Goal: Task Accomplishment & Management: Manage account settings

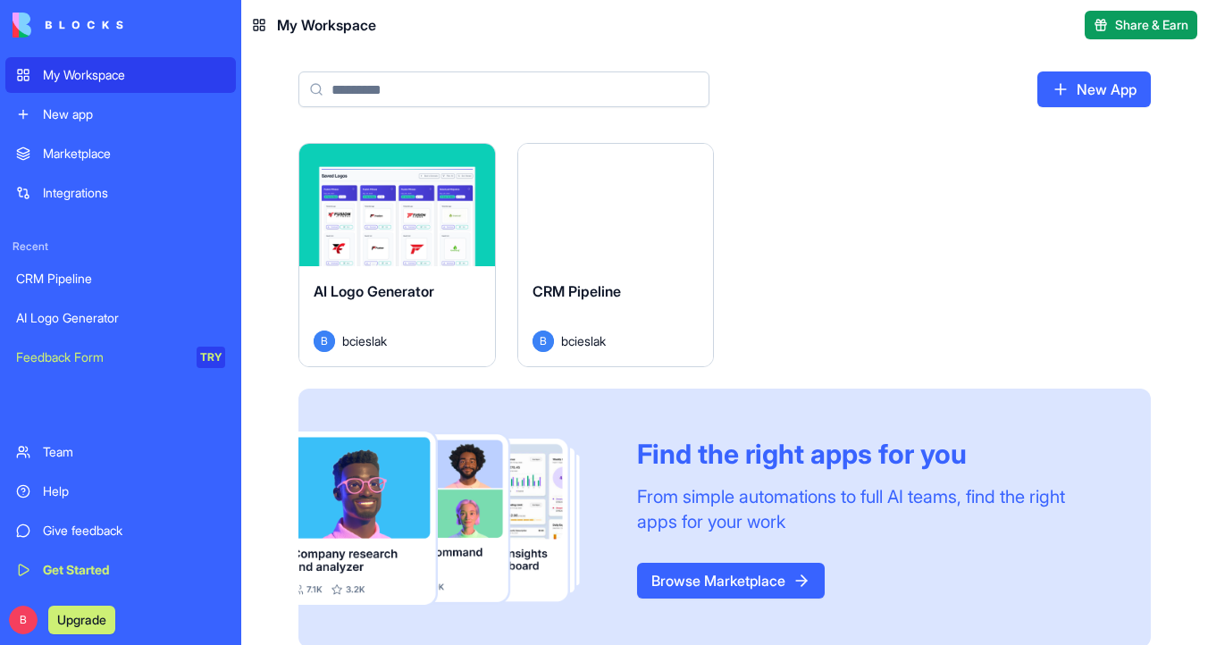
click at [606, 210] on button "Launch" at bounding box center [616, 205] width 134 height 36
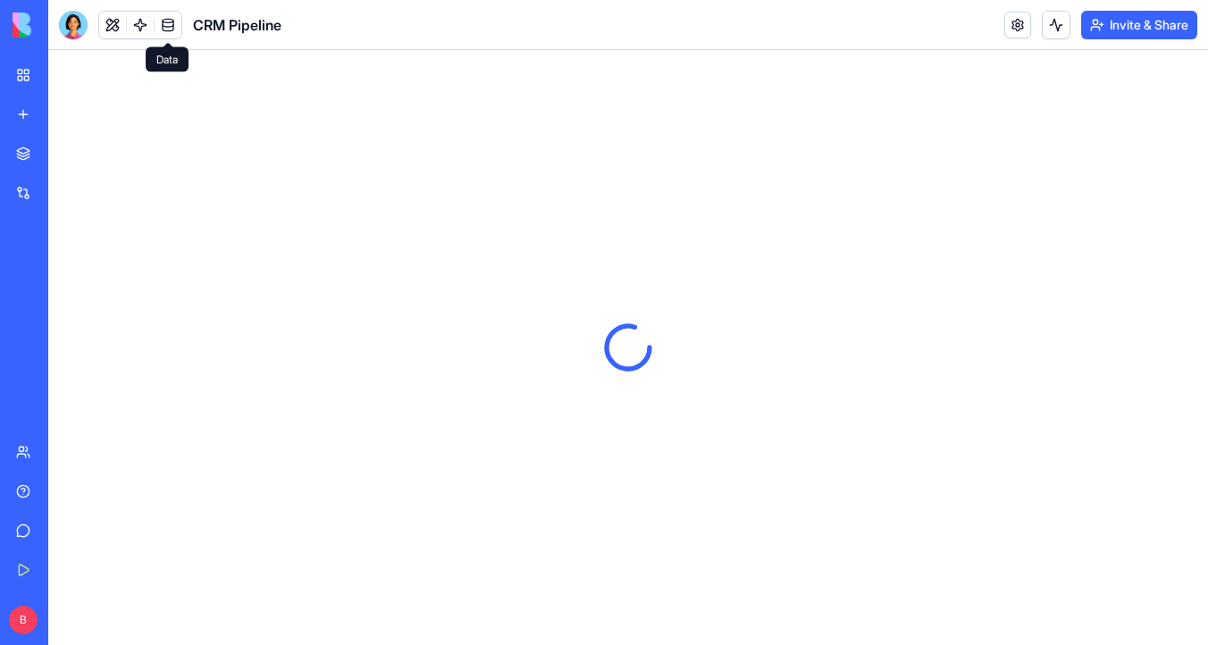
click at [170, 27] on link at bounding box center [168, 25] width 27 height 27
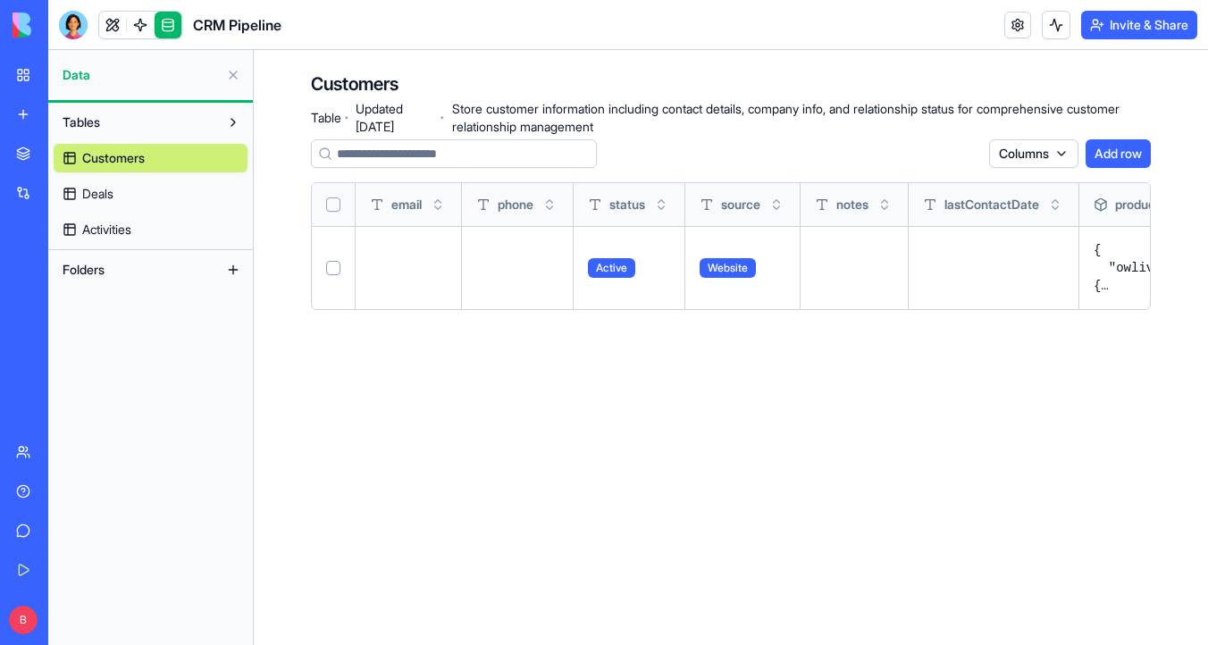
click at [157, 198] on link "Deals" at bounding box center [151, 194] width 194 height 29
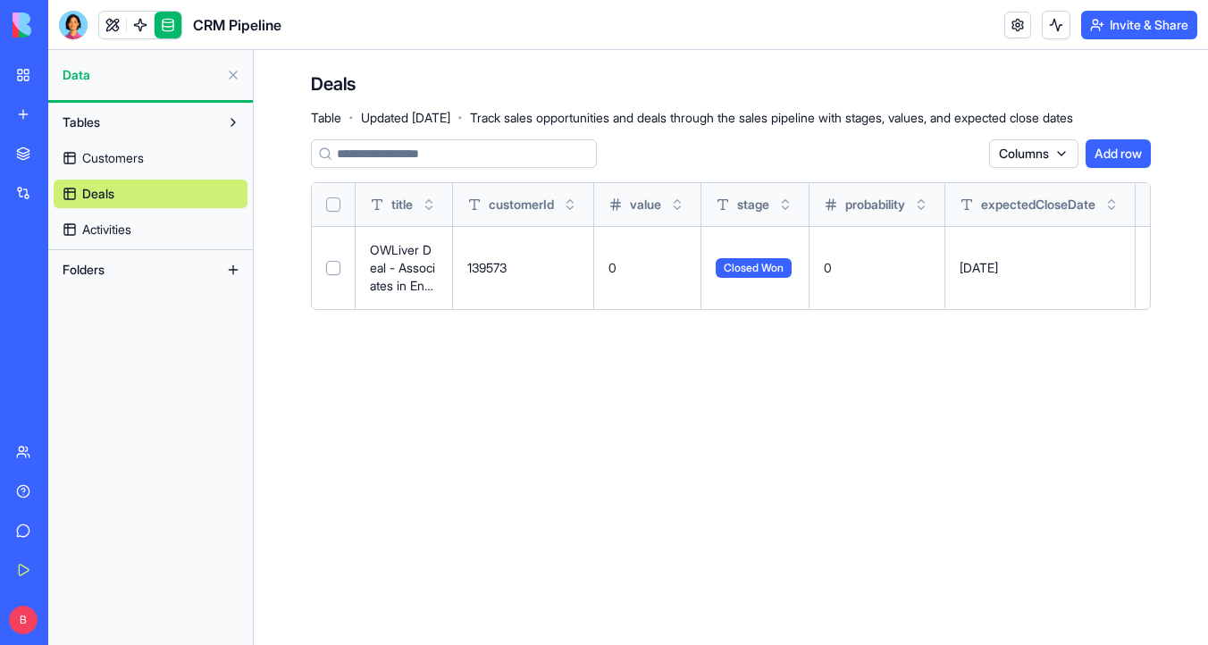
click at [165, 237] on link "Activities" at bounding box center [151, 229] width 194 height 29
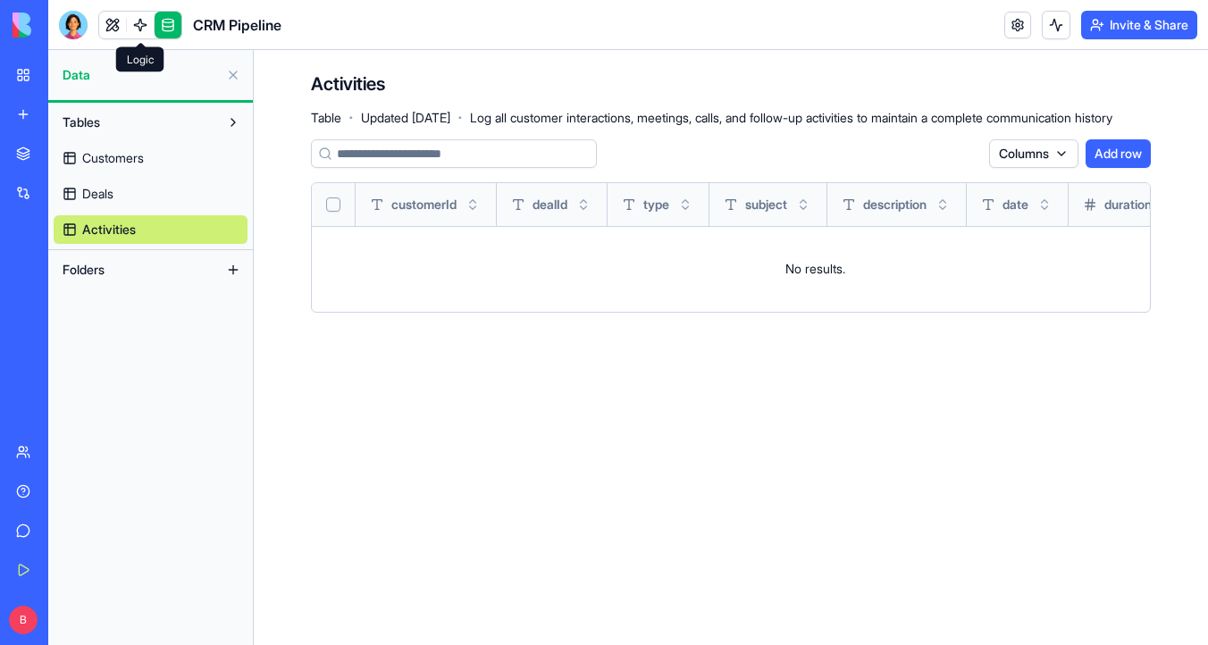
click at [142, 21] on link at bounding box center [140, 25] width 27 height 27
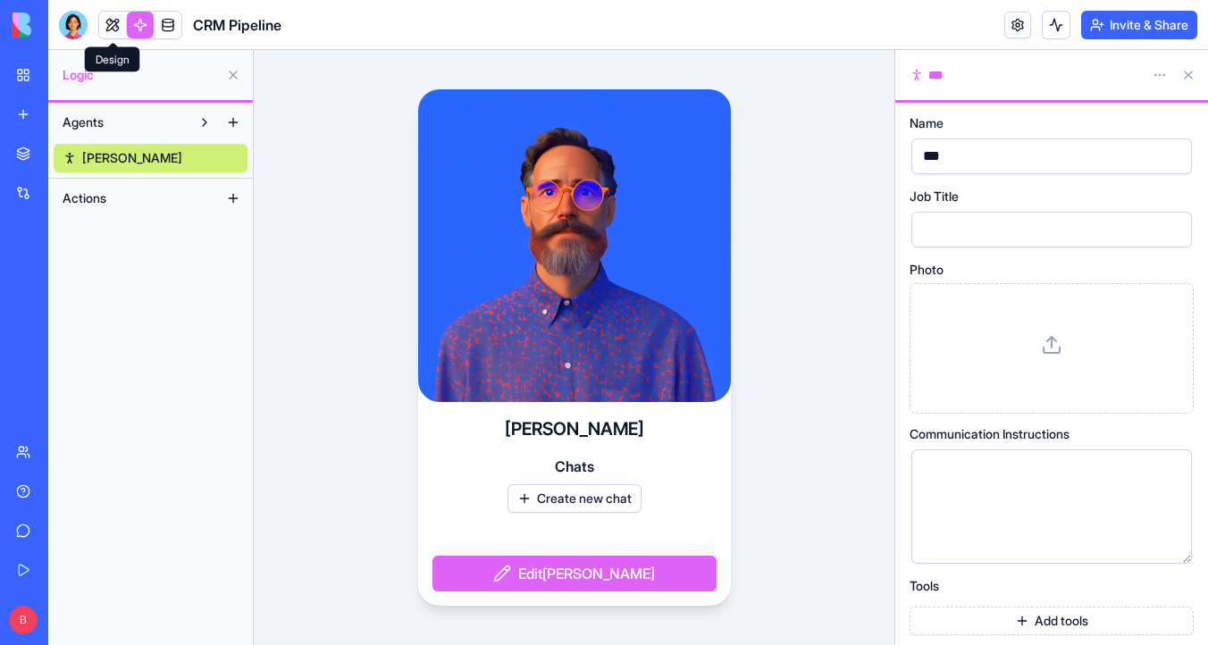
click at [115, 22] on link at bounding box center [112, 25] width 27 height 27
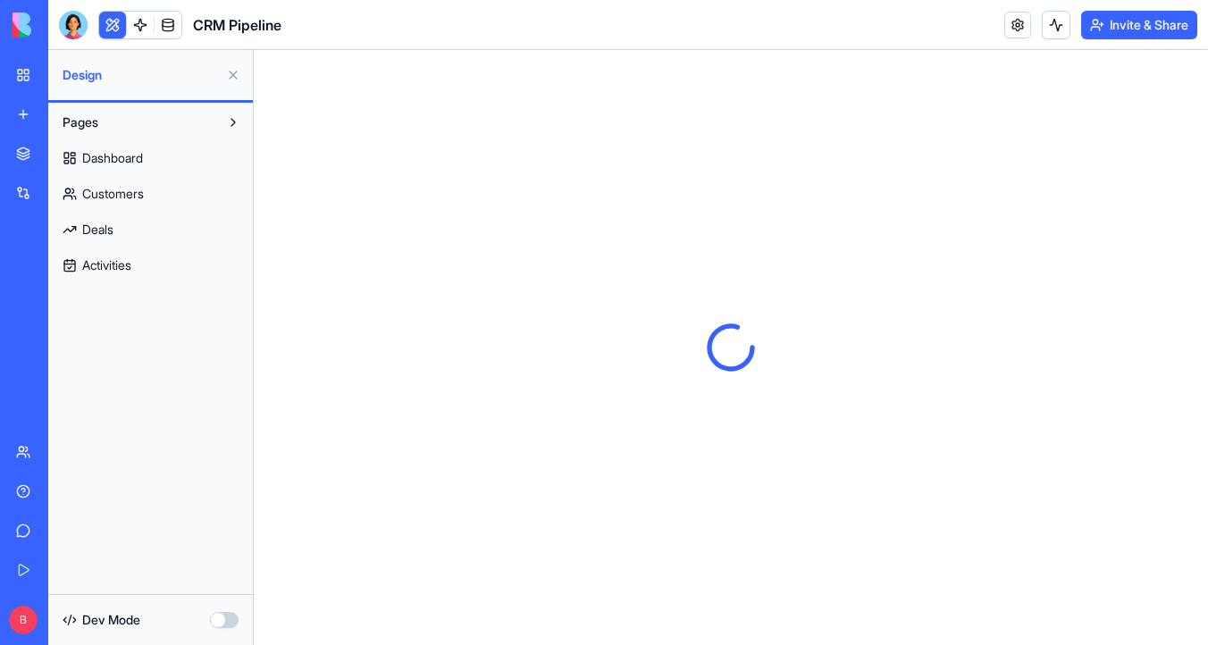
click at [155, 163] on link "Dashboard" at bounding box center [151, 158] width 194 height 29
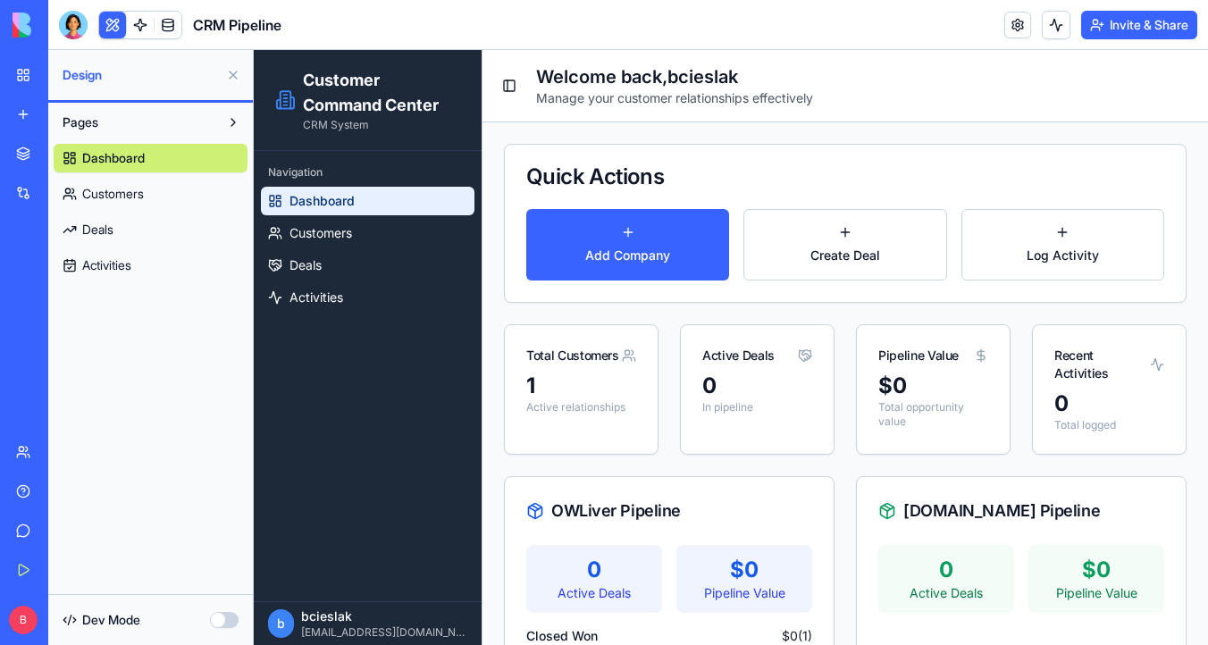
click at [305, 235] on span "Customers" at bounding box center [320, 233] width 63 height 18
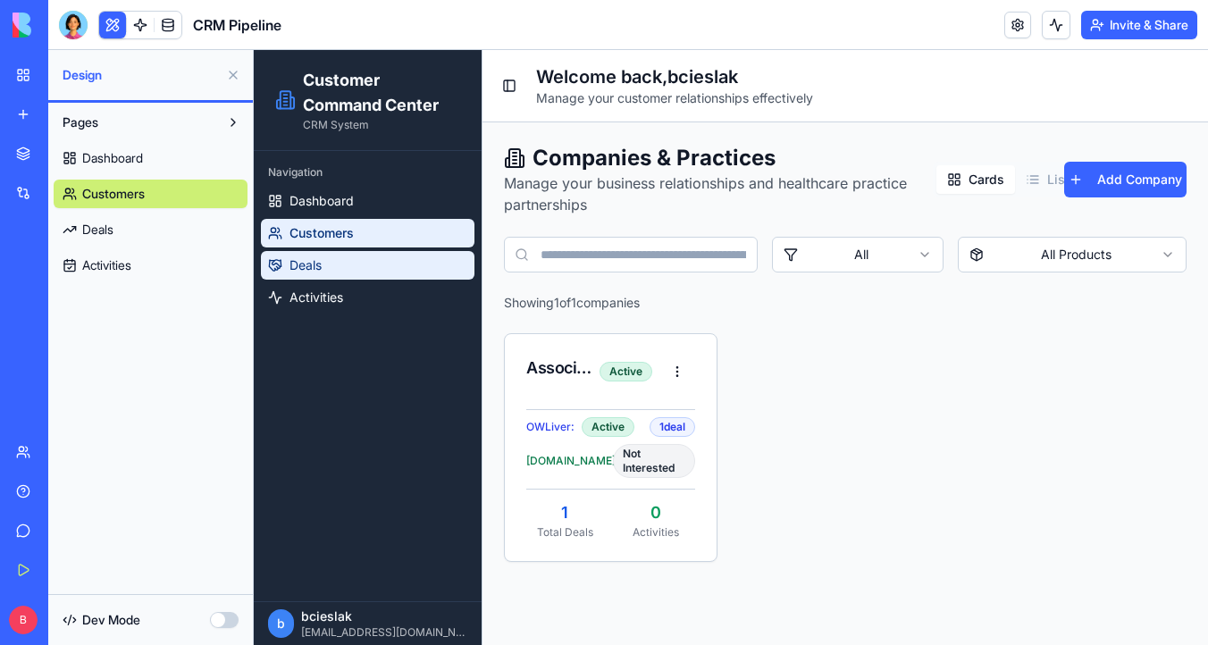
click at [316, 267] on span "Deals" at bounding box center [305, 265] width 32 height 18
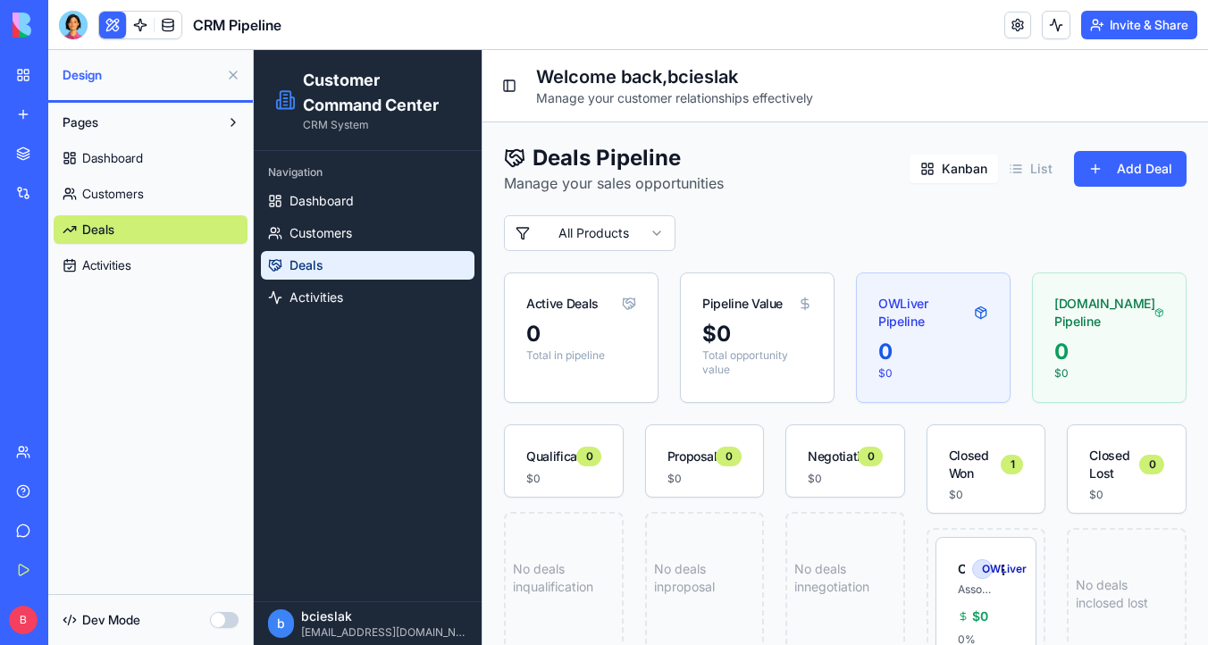
click at [21, 26] on img at bounding box center [68, 25] width 111 height 25
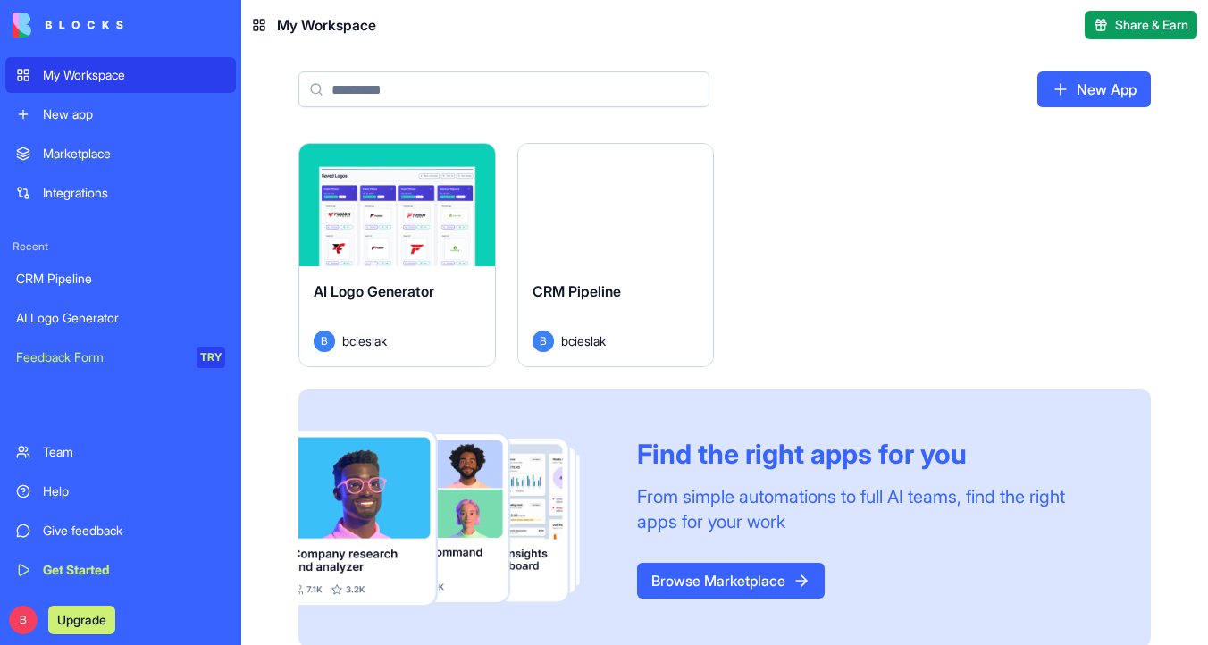
click at [369, 203] on button "Launch" at bounding box center [397, 205] width 134 height 36
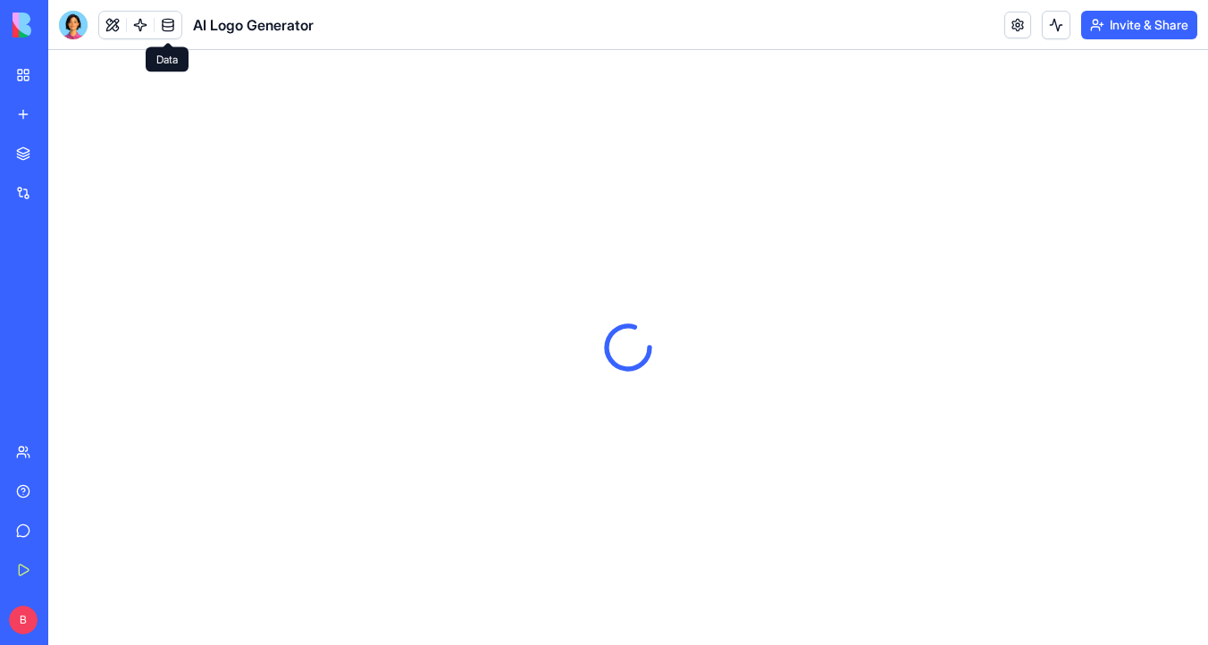
click at [168, 29] on link at bounding box center [168, 25] width 27 height 27
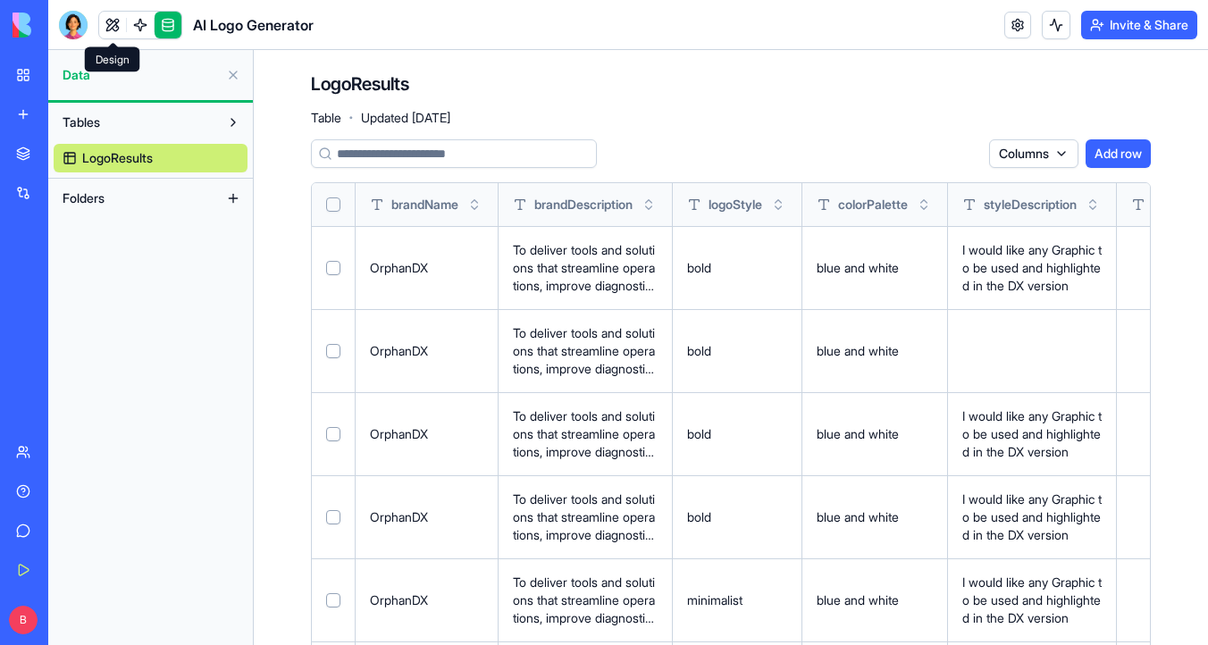
click at [114, 12] on link at bounding box center [112, 25] width 27 height 27
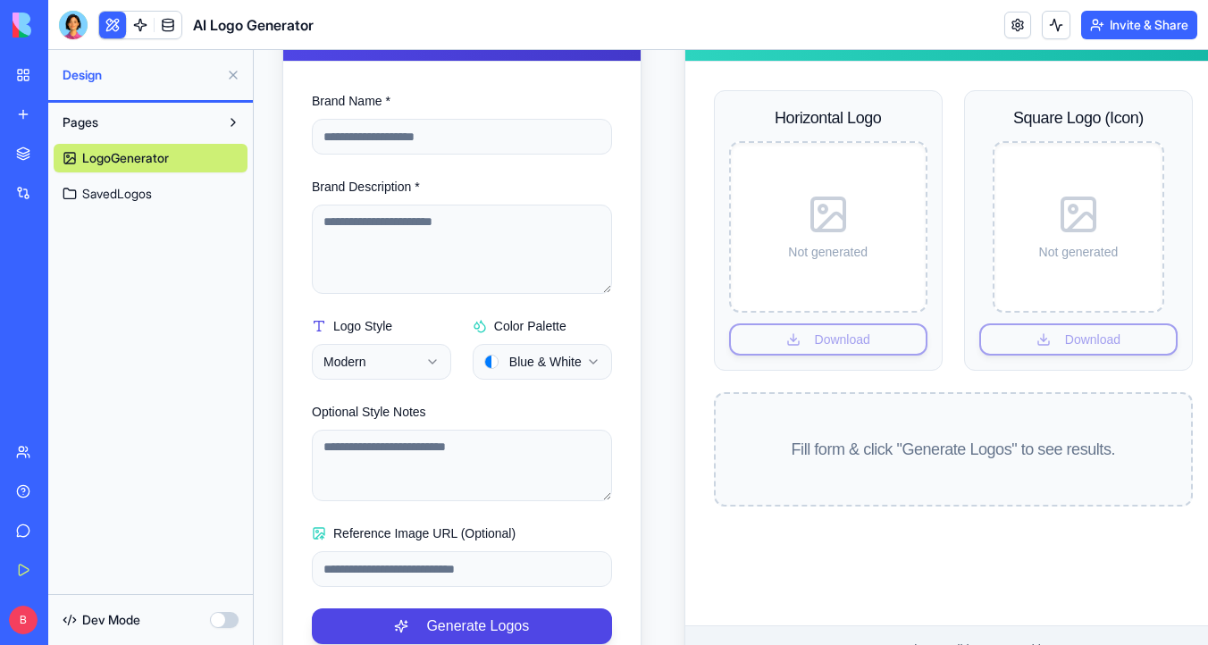
scroll to position [301, 0]
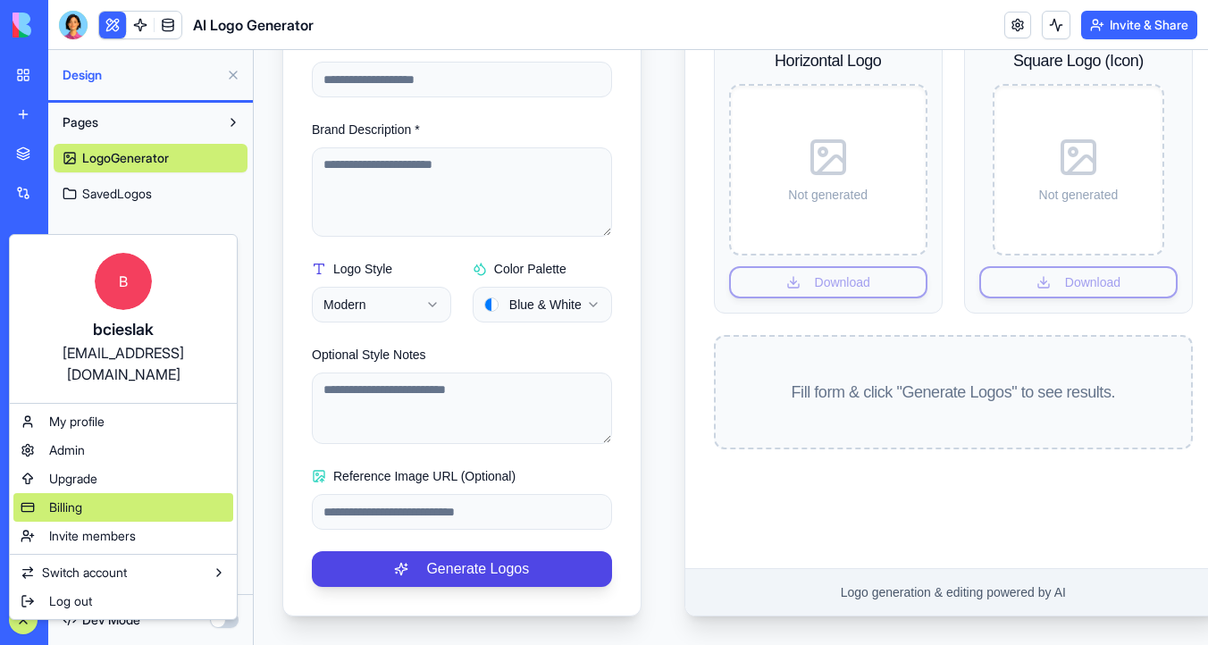
click at [110, 493] on div "Billing" at bounding box center [123, 507] width 220 height 29
